Goal: Information Seeking & Learning: Find specific fact

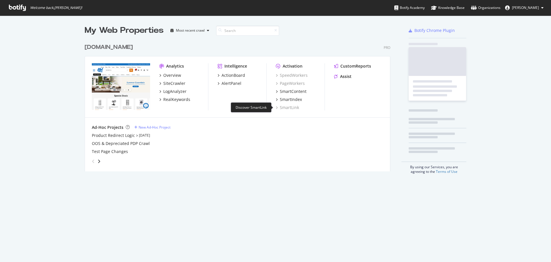
scroll to position [131, 306]
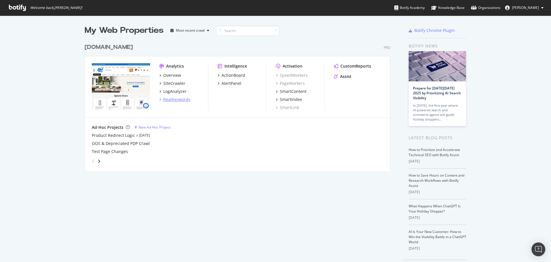
click at [171, 99] on div "RealKeywords" at bounding box center [176, 99] width 27 height 6
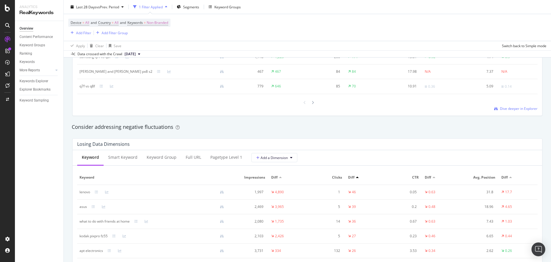
scroll to position [632, 0]
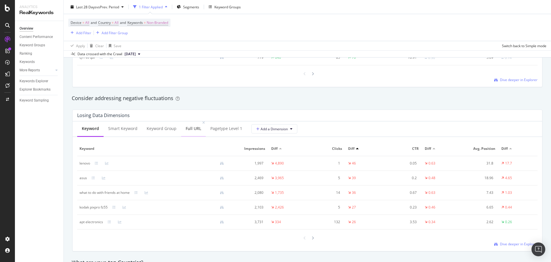
click at [189, 127] on div "Full URL" at bounding box center [194, 129] width 16 height 6
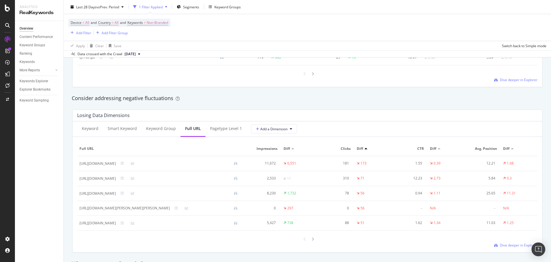
drag, startPoint x: 162, startPoint y: 196, endPoint x: 93, endPoint y: 196, distance: 68.9
click at [93, 196] on td "[URL][DOMAIN_NAME]" at bounding box center [160, 193] width 167 height 15
click at [116, 193] on div "[URL][DOMAIN_NAME]" at bounding box center [98, 193] width 36 height 5
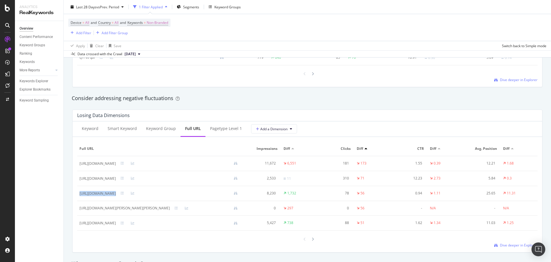
copy div "[URL][DOMAIN_NAME]"
